Goal: Task Accomplishment & Management: Manage account settings

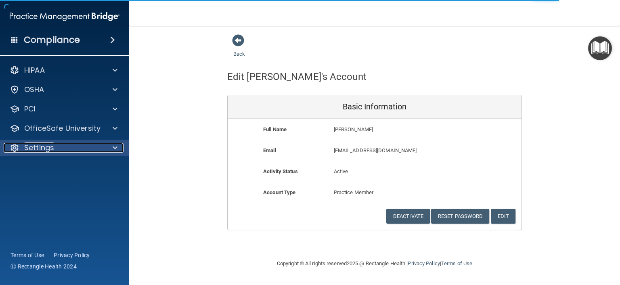
click at [113, 148] on span at bounding box center [115, 148] width 5 height 10
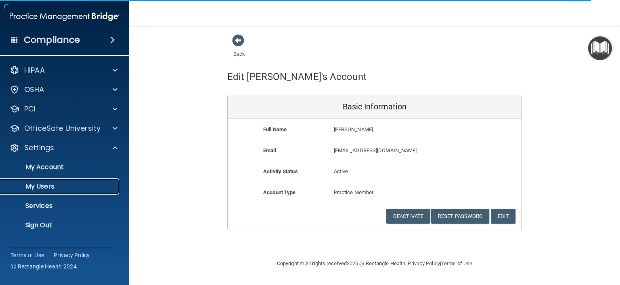
click at [51, 186] on p "My Users" at bounding box center [60, 187] width 110 height 8
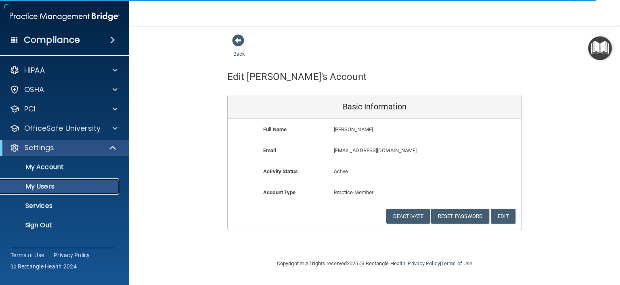
select select "20"
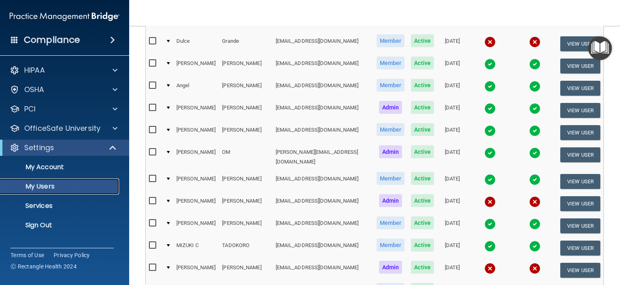
scroll to position [242, 0]
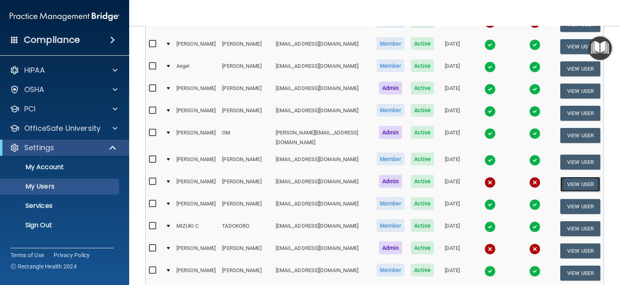
click at [569, 177] on button "View User" at bounding box center [581, 184] width 40 height 15
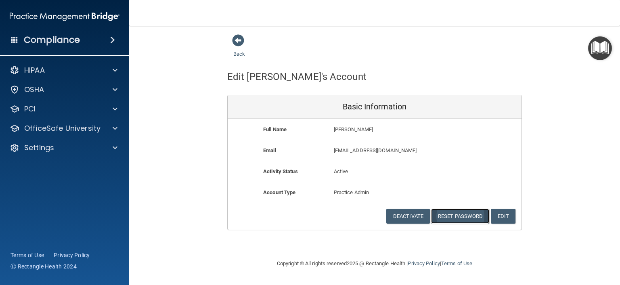
click at [469, 214] on button "Reset Password" at bounding box center [460, 216] width 58 height 15
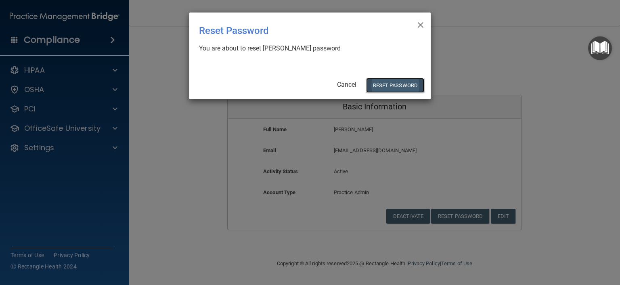
click at [388, 84] on button "Reset Password" at bounding box center [395, 85] width 58 height 15
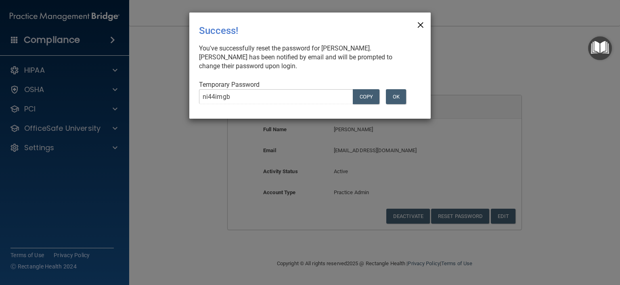
click at [420, 25] on span "×" at bounding box center [420, 24] width 7 height 16
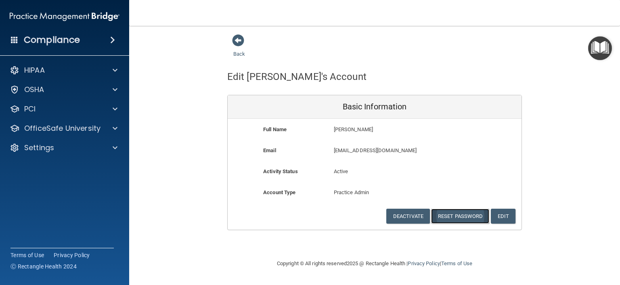
click at [452, 215] on button "Reset Password" at bounding box center [460, 216] width 58 height 15
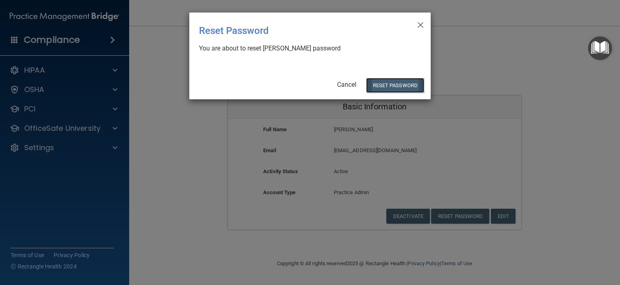
click at [383, 84] on button "Reset Password" at bounding box center [395, 85] width 58 height 15
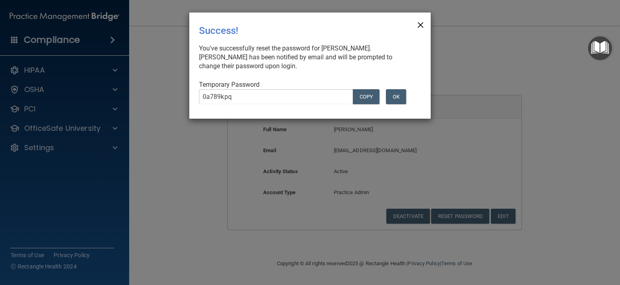
click at [420, 25] on span "×" at bounding box center [420, 24] width 7 height 16
